Goal: Find specific page/section: Find specific page/section

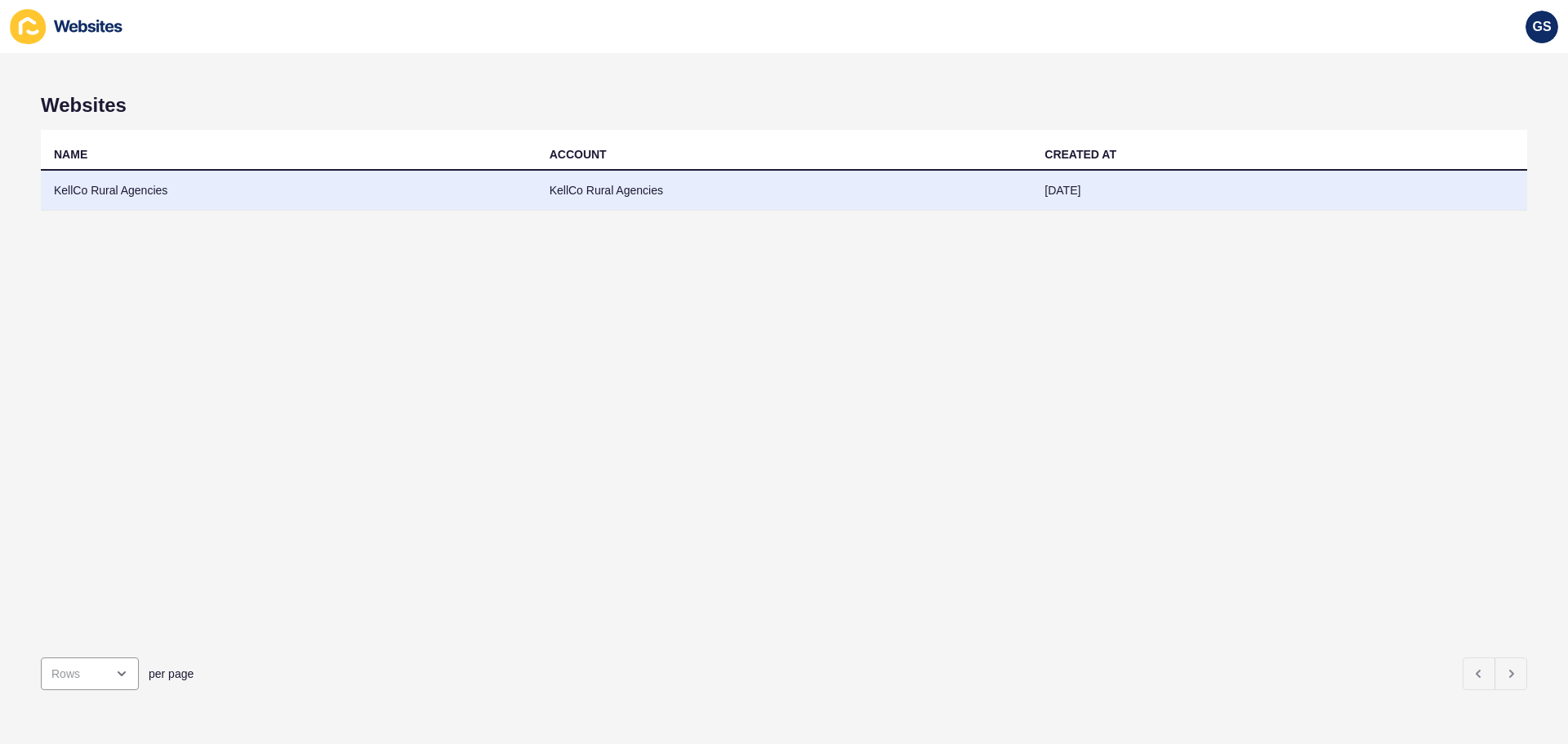
click at [334, 183] on td "KellCo Rural Agencies" at bounding box center [288, 191] width 496 height 40
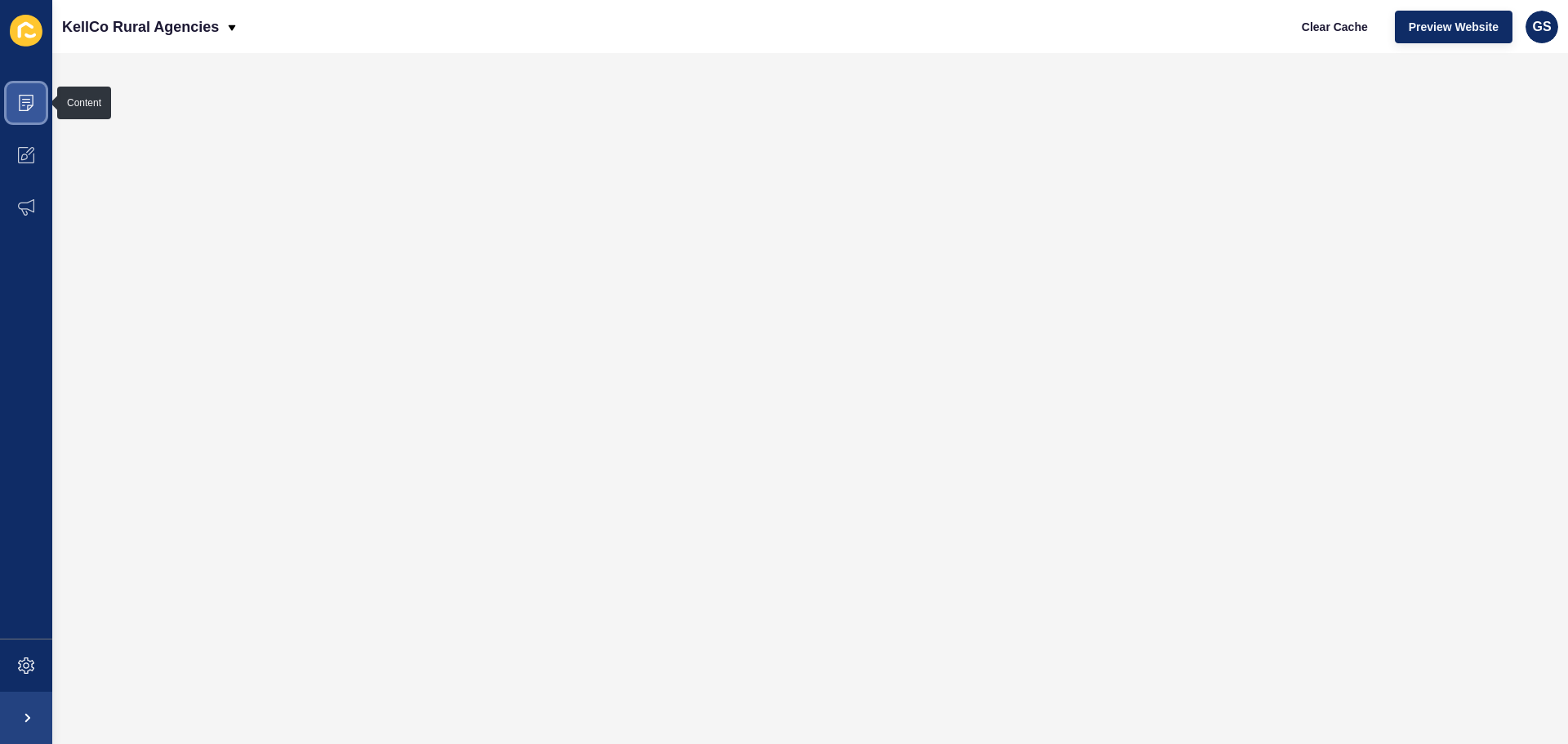
click at [13, 98] on span at bounding box center [26, 102] width 52 height 52
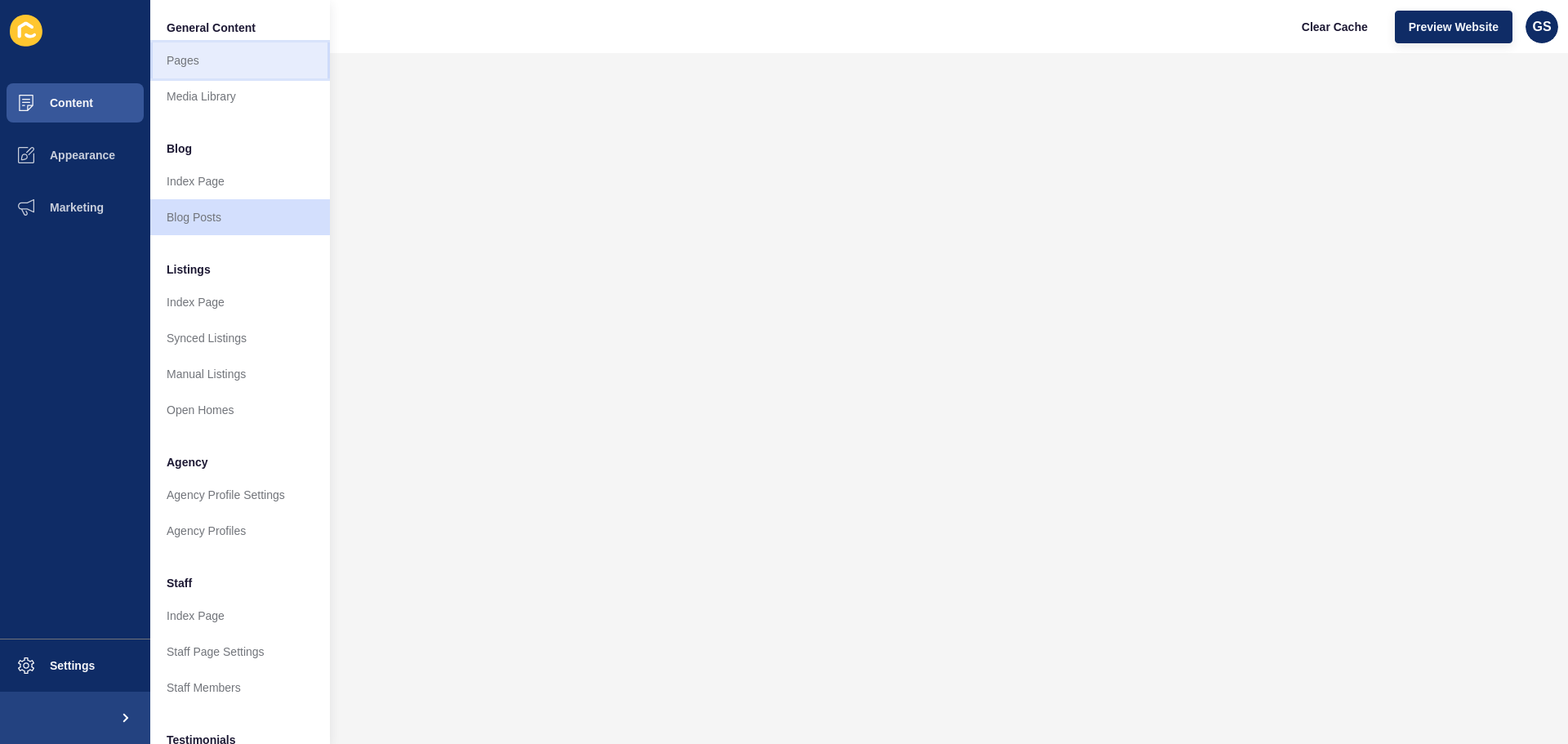
click at [206, 64] on link "Pages" at bounding box center [241, 61] width 180 height 36
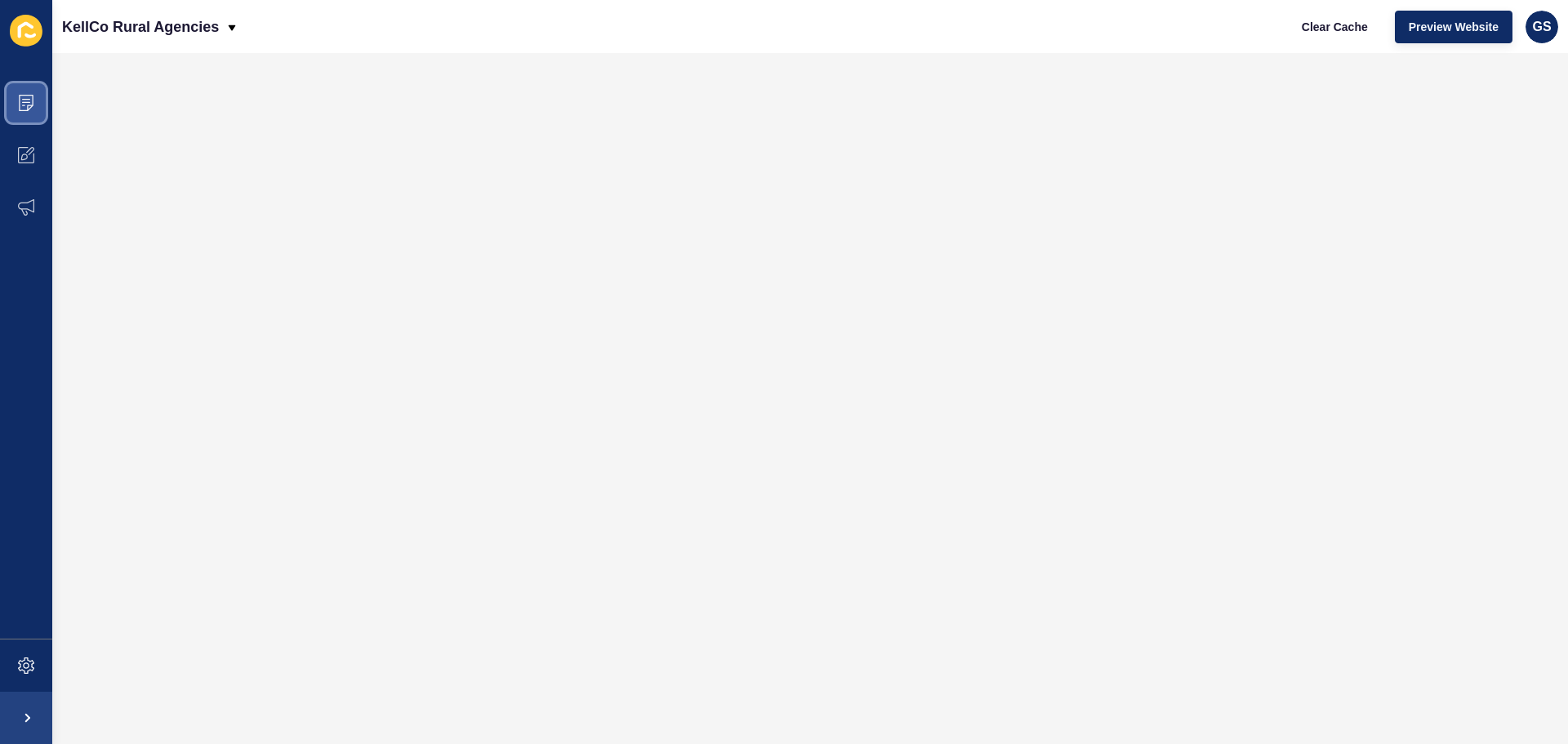
click at [35, 102] on span at bounding box center [26, 102] width 52 height 52
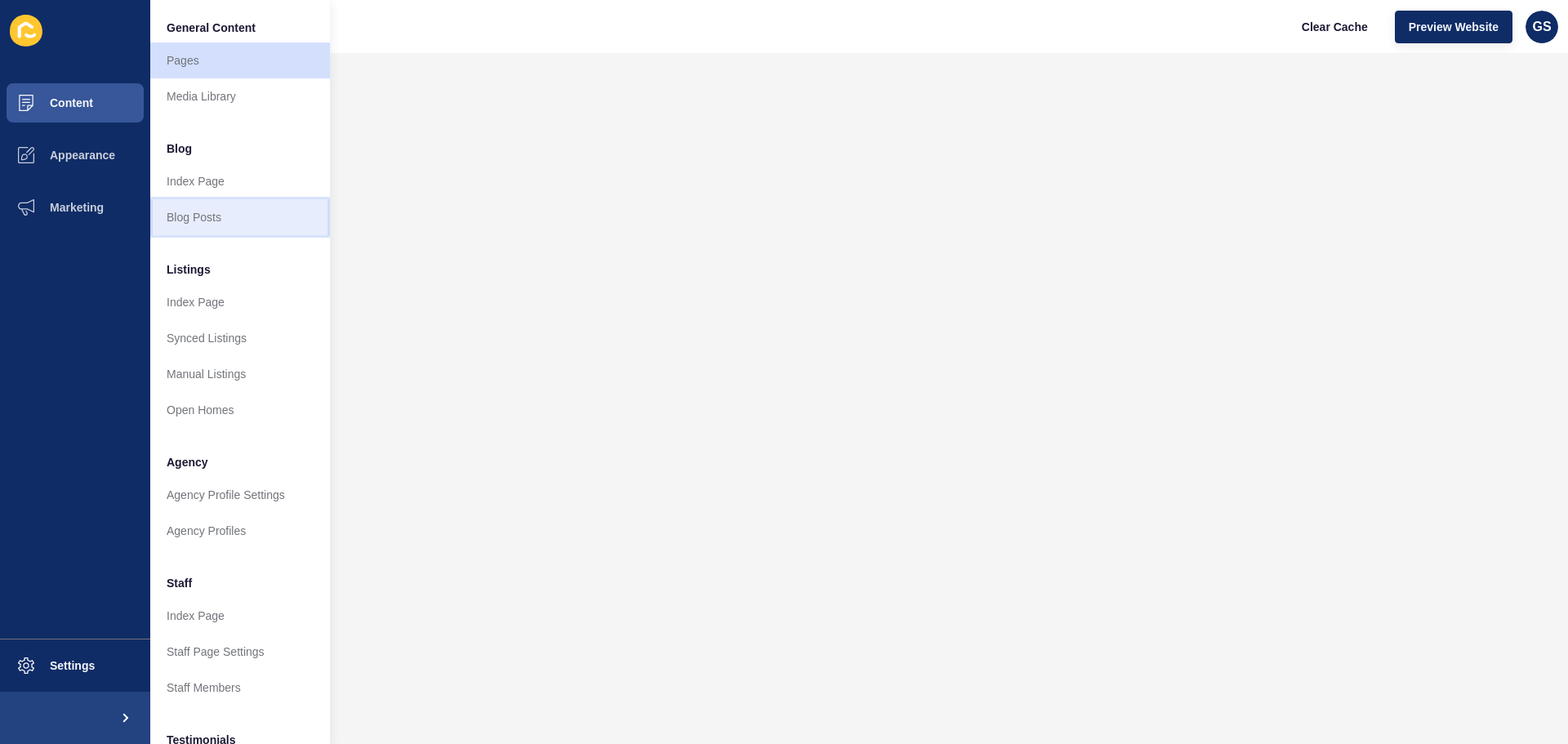
click at [208, 205] on link "Blog Posts" at bounding box center [241, 217] width 180 height 36
